Goal: Use online tool/utility: Utilize a website feature to perform a specific function

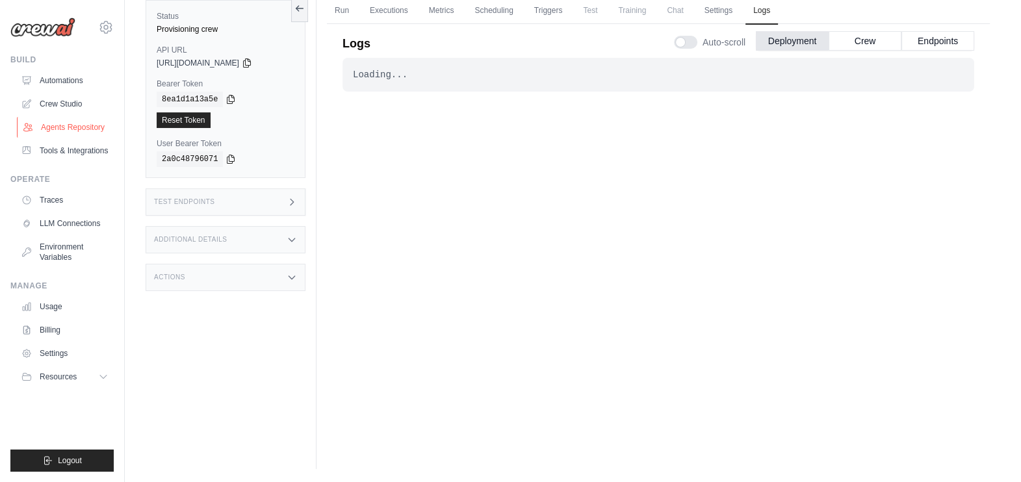
click at [65, 122] on link "Agents Repository" at bounding box center [66, 127] width 98 height 21
click at [85, 100] on link "Crew Studio" at bounding box center [66, 104] width 98 height 21
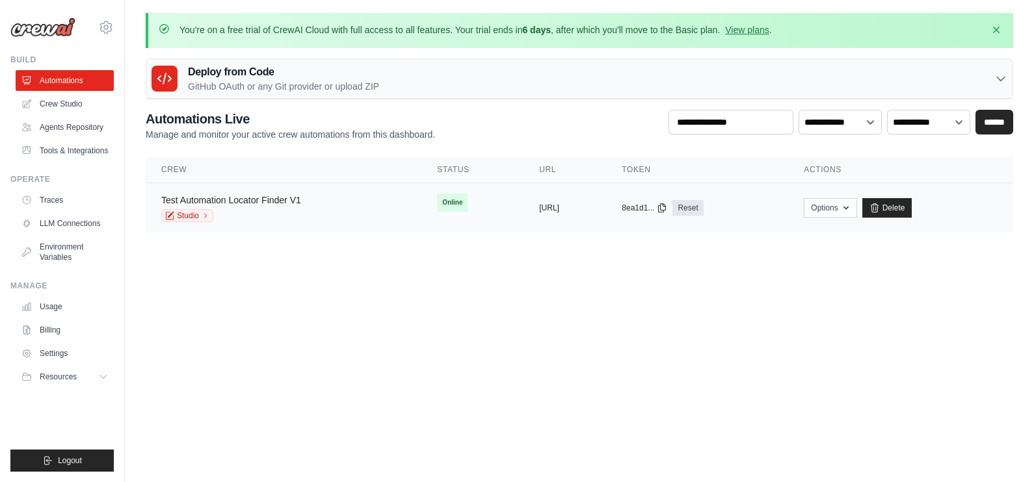
click at [259, 200] on link "Test Automation Locator Finder V1" at bounding box center [231, 200] width 140 height 10
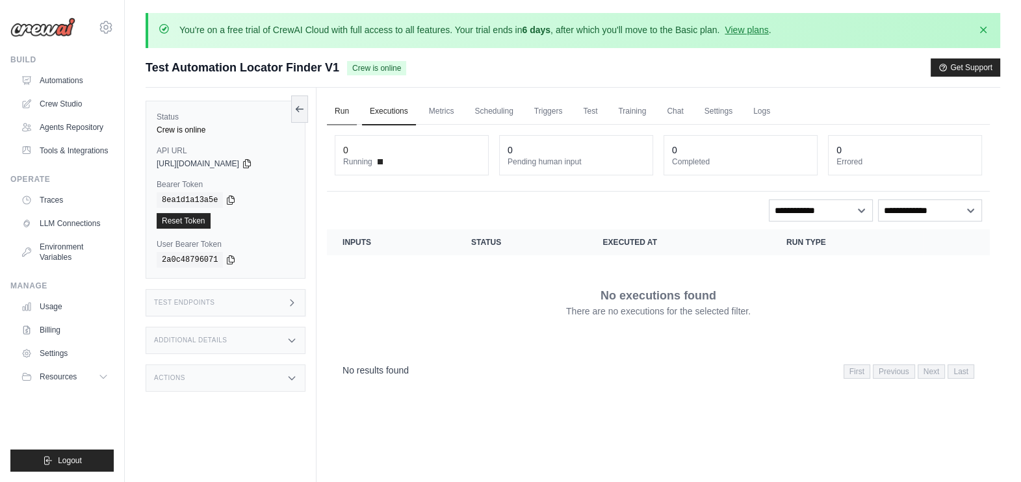
click at [338, 111] on link "Run" at bounding box center [342, 111] width 30 height 27
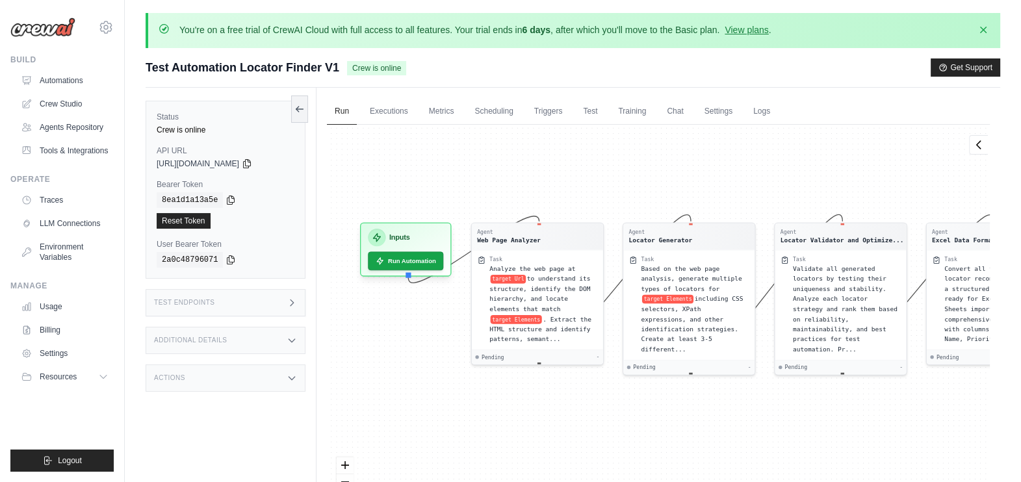
drag, startPoint x: 573, startPoint y: 200, endPoint x: 787, endPoint y: 146, distance: 220.0
click at [787, 146] on div "Agent Web Page Analyzer Task Analyze the web page at target Url to understand i…" at bounding box center [658, 330] width 663 height 410
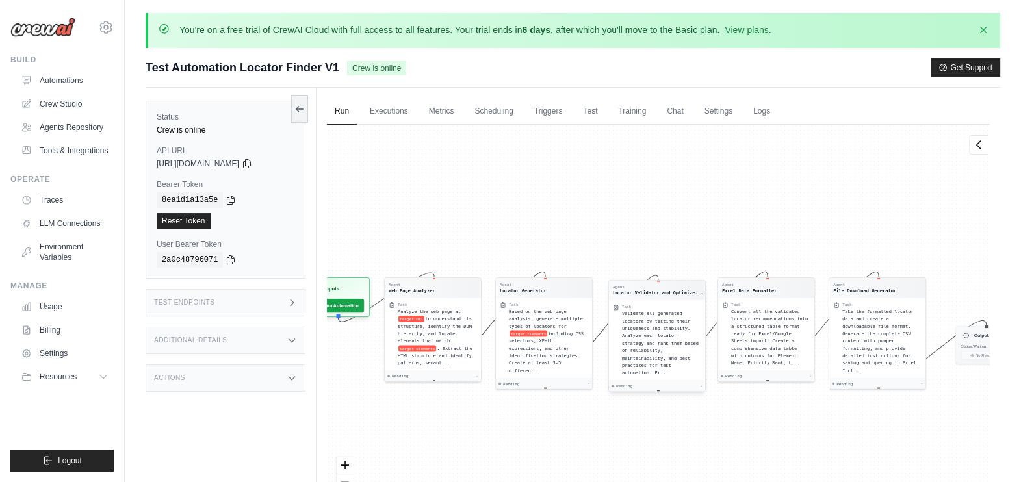
drag, startPoint x: 900, startPoint y: 228, endPoint x: 685, endPoint y: 279, distance: 221.1
click at [685, 285] on div "Agent Locator Validator and Optimize..." at bounding box center [657, 291] width 88 height 12
click at [874, 216] on div "Agent Web Page Analyzer Task Analyze the web page at target Url to understand i…" at bounding box center [658, 330] width 663 height 410
